Goal: Task Accomplishment & Management: Manage account settings

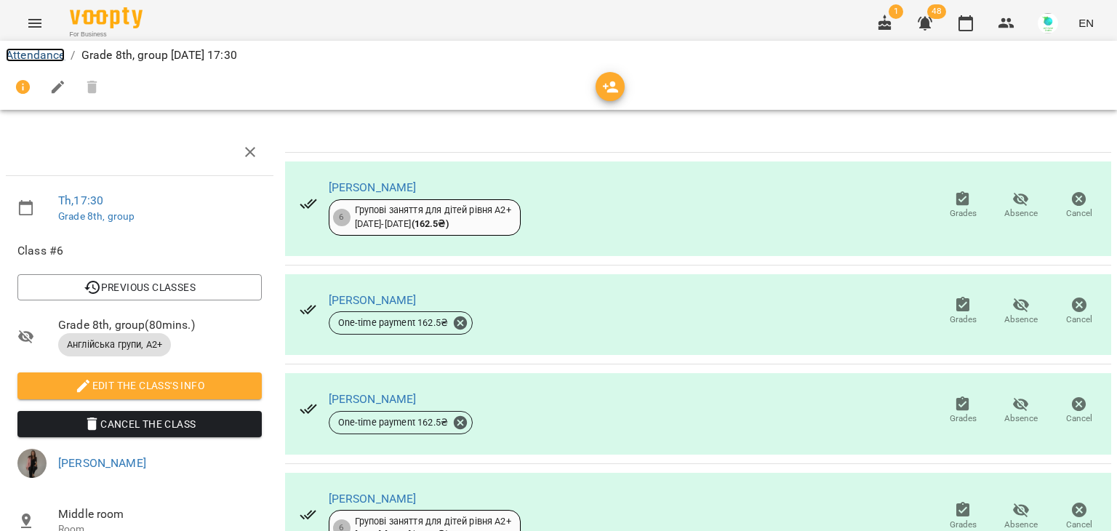
click at [20, 54] on link "Attendance" at bounding box center [35, 55] width 59 height 14
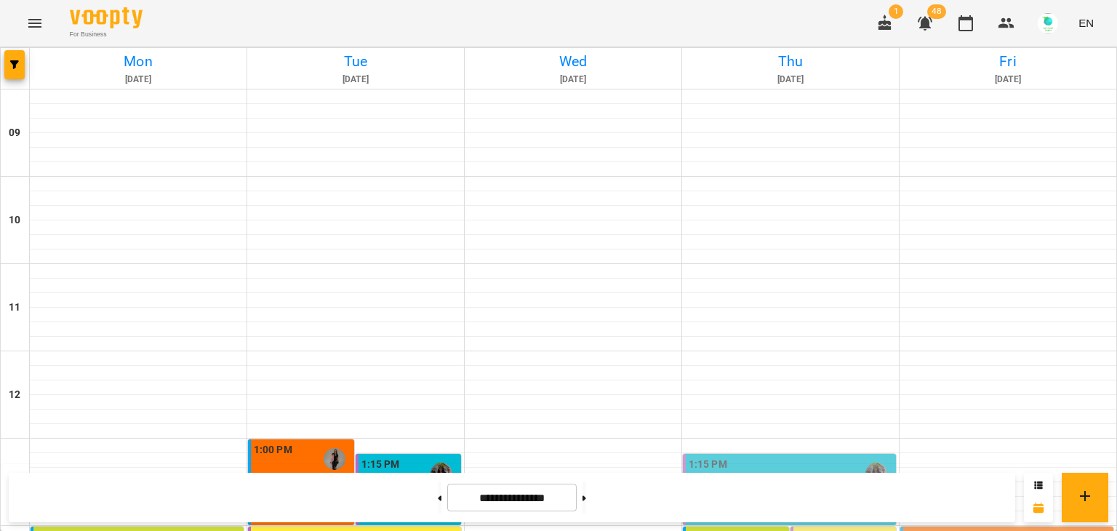
scroll to position [341, 0]
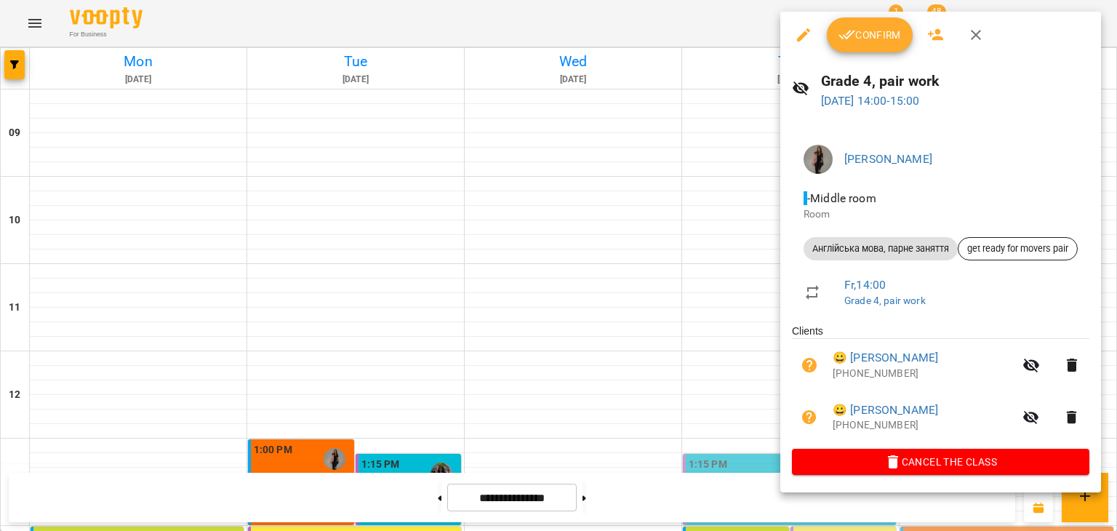
click at [864, 26] on span "Confirm" at bounding box center [870, 34] width 63 height 17
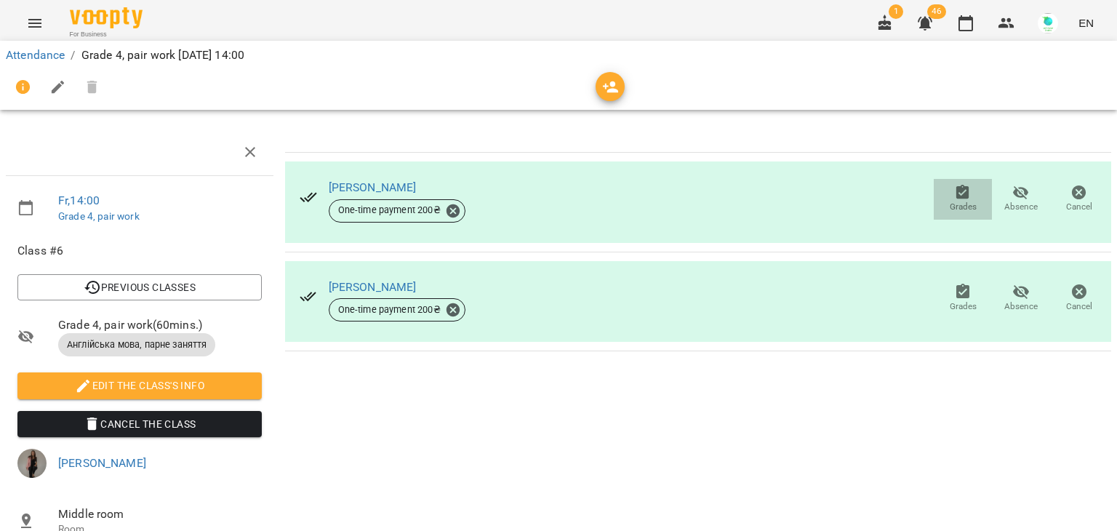
click at [952, 201] on span "Grades" at bounding box center [963, 207] width 27 height 12
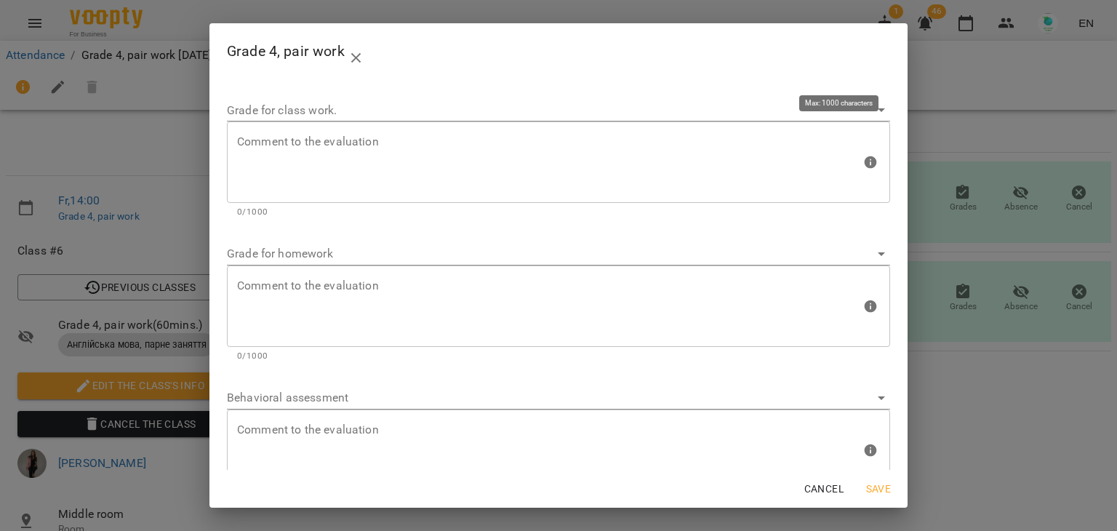
click at [377, 137] on textarea at bounding box center [549, 162] width 624 height 55
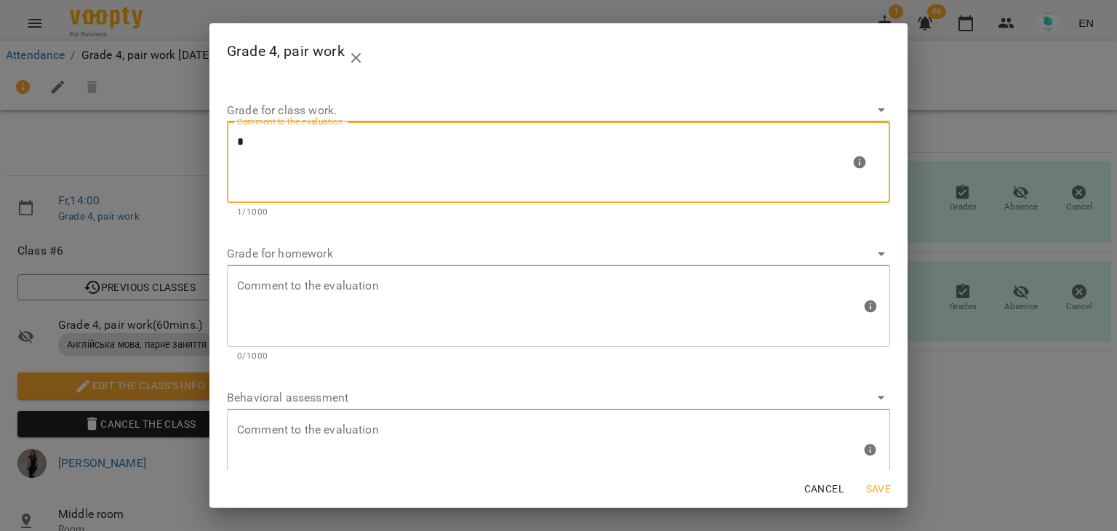
type textarea "*"
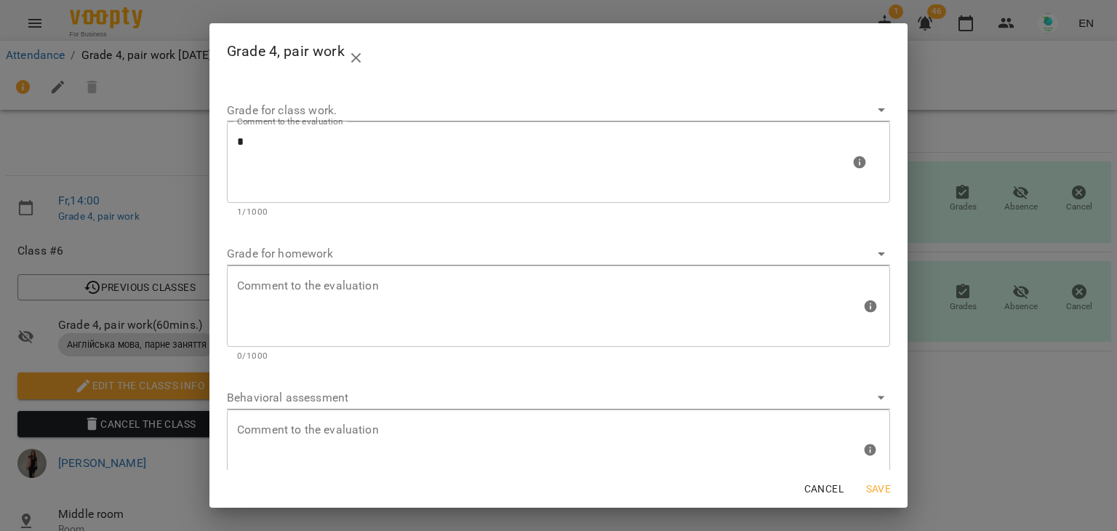
scroll to position [43, 0]
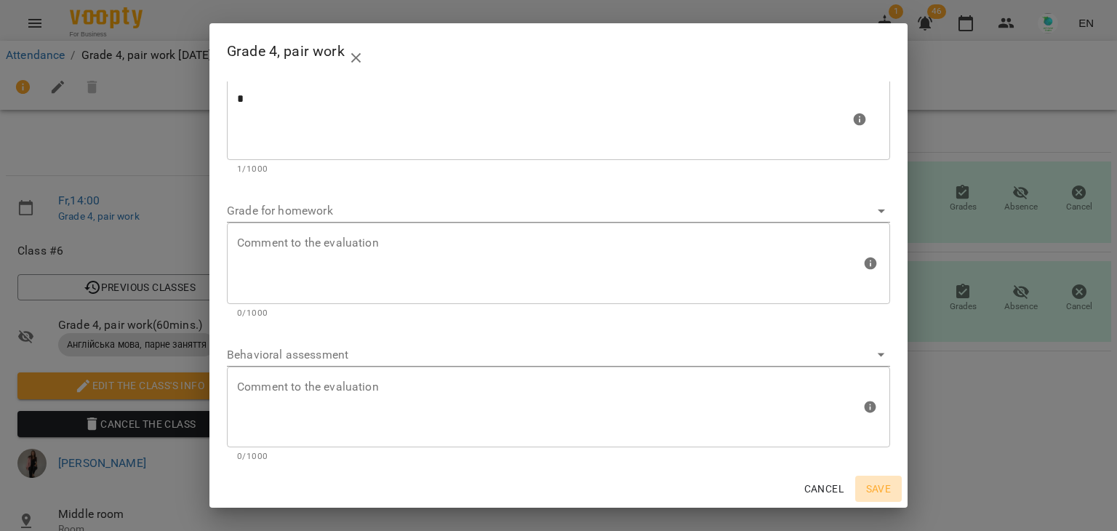
click at [885, 489] on span "Save" at bounding box center [878, 488] width 35 height 17
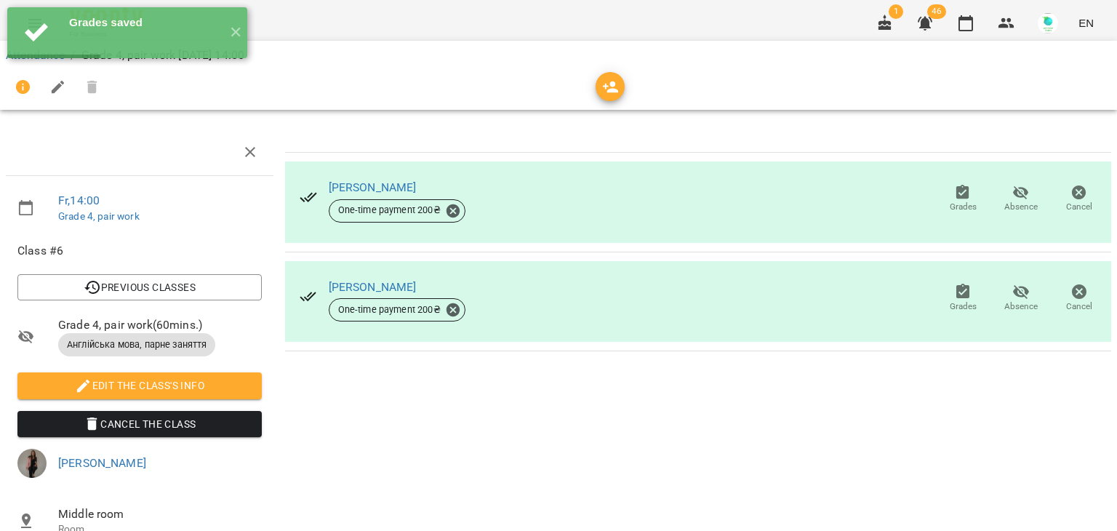
click at [954, 292] on icon "button" at bounding box center [962, 291] width 17 height 17
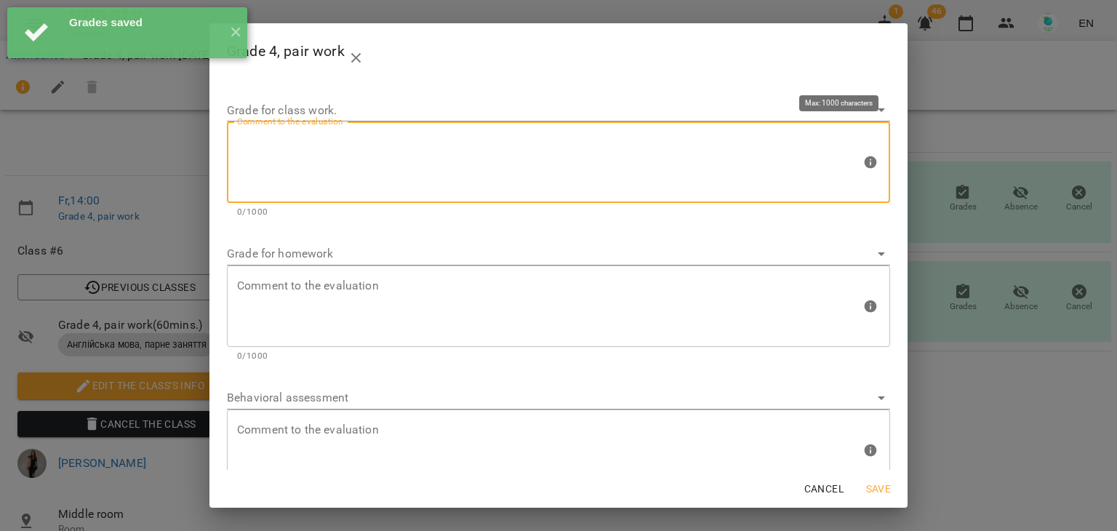
click at [324, 140] on textarea at bounding box center [549, 162] width 624 height 55
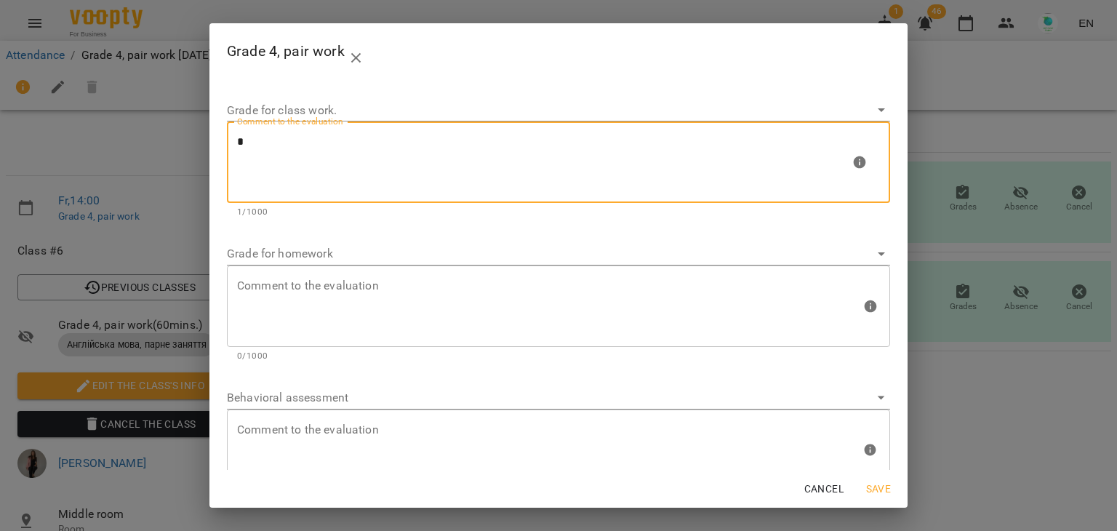
type textarea "*"
click at [890, 479] on button "Save" at bounding box center [879, 489] width 47 height 26
